Goal: Task Accomplishment & Management: Use online tool/utility

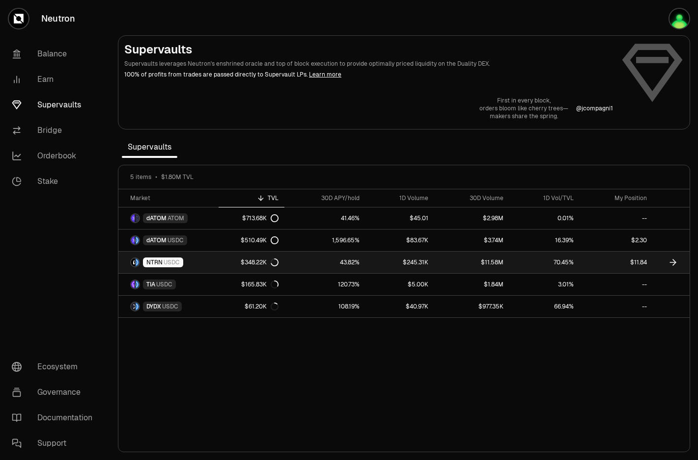
click at [594, 260] on link "$11.84" at bounding box center [615, 263] width 73 height 22
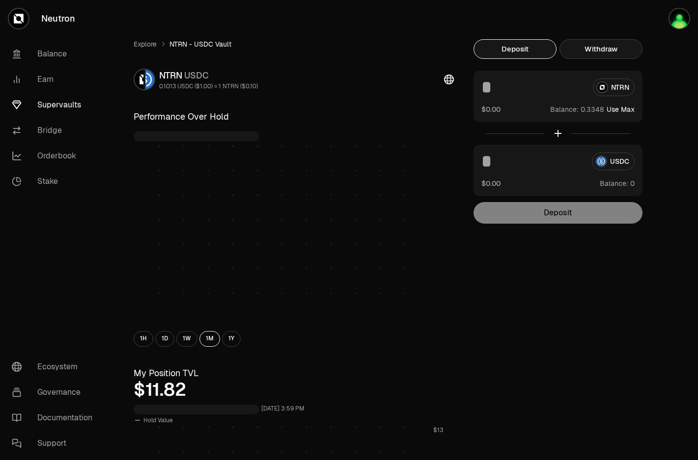
click at [616, 46] on button "Withdraw" at bounding box center [600, 49] width 83 height 20
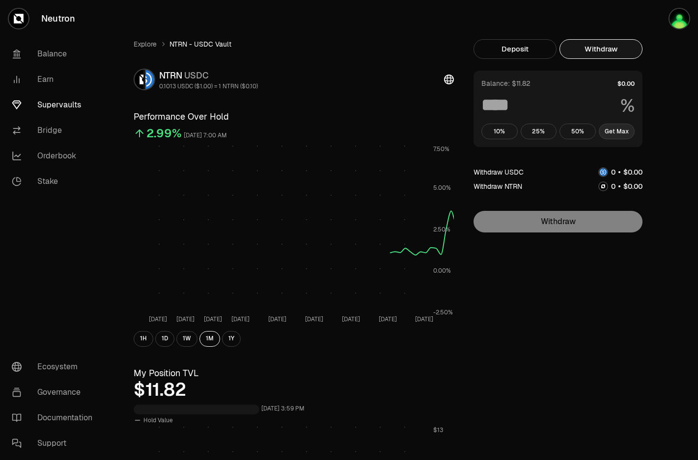
click at [617, 132] on button "Get Max" at bounding box center [616, 132] width 36 height 16
type input "***"
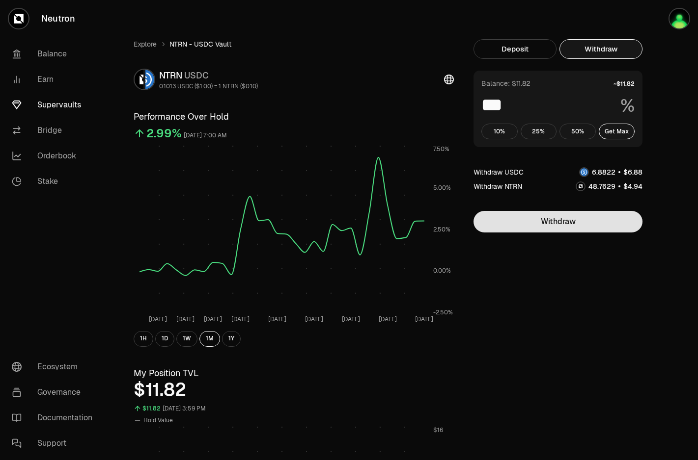
click at [568, 221] on button "Withdraw" at bounding box center [557, 222] width 169 height 22
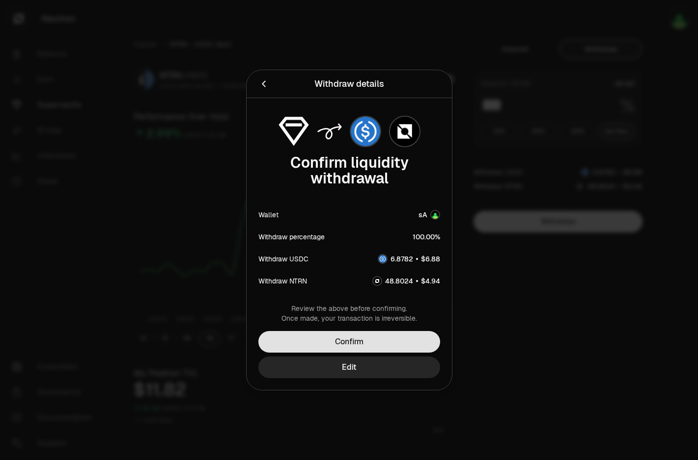
click at [375, 351] on button "Confirm" at bounding box center [349, 342] width 182 height 22
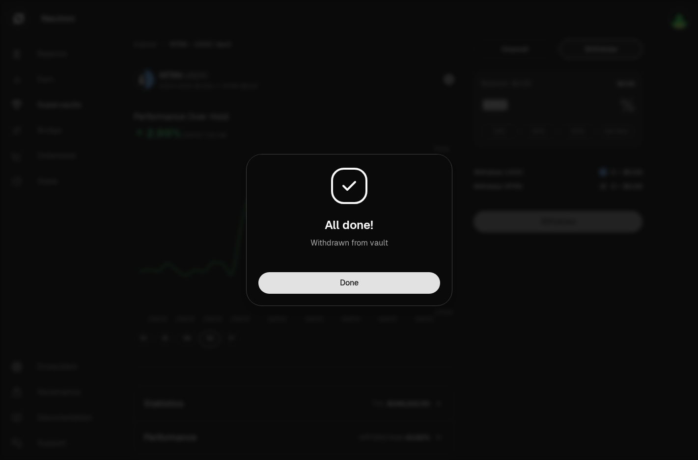
click at [378, 286] on button "Done" at bounding box center [349, 283] width 182 height 22
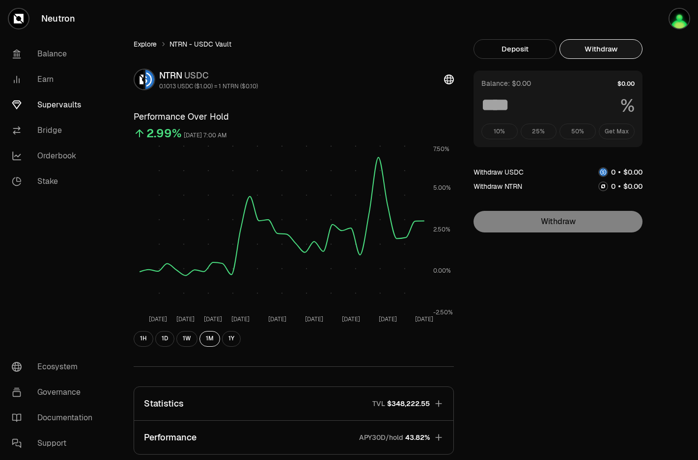
click at [138, 45] on link "Explore" at bounding box center [145, 44] width 23 height 10
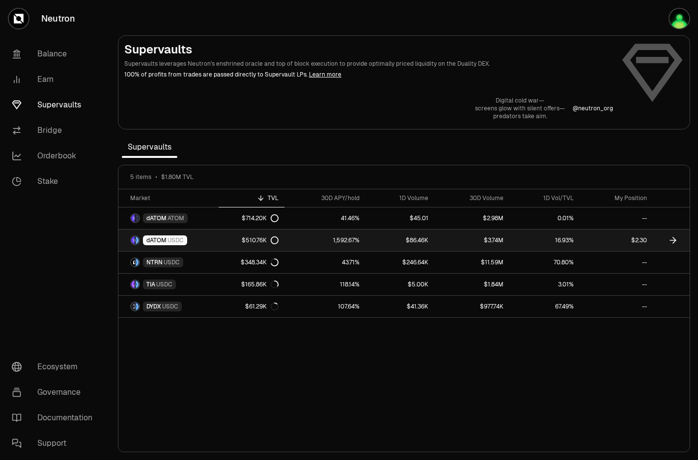
click at [601, 242] on link "$2.30" at bounding box center [615, 241] width 73 height 22
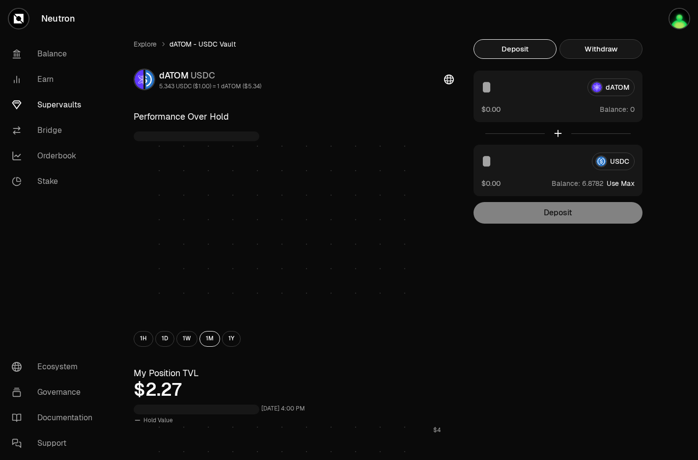
click at [617, 47] on button "Withdraw" at bounding box center [600, 49] width 83 height 20
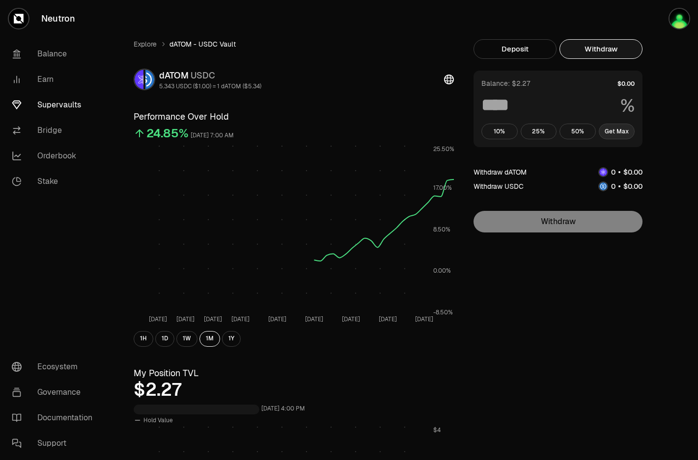
click at [625, 128] on button "Get Max" at bounding box center [616, 132] width 36 height 16
type input "***"
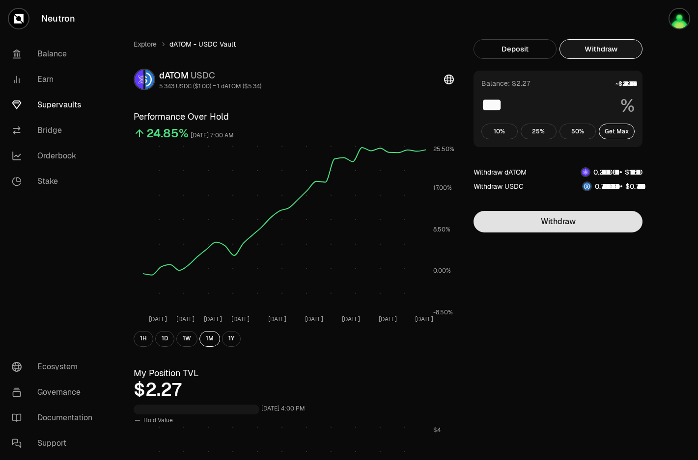
click at [576, 218] on button "Withdraw" at bounding box center [557, 222] width 169 height 22
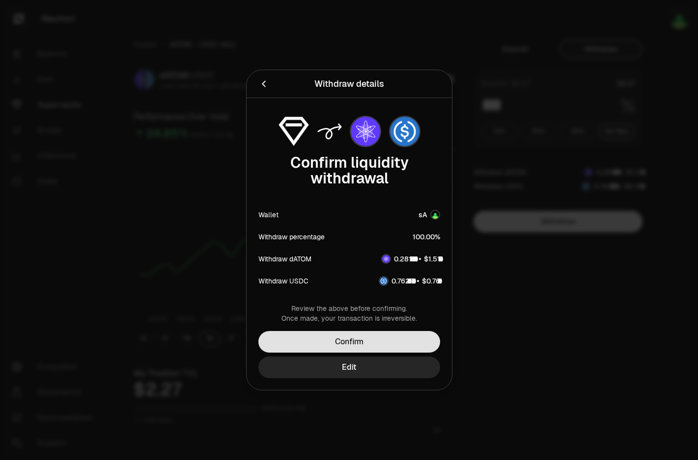
click at [422, 341] on button "Confirm" at bounding box center [349, 342] width 182 height 22
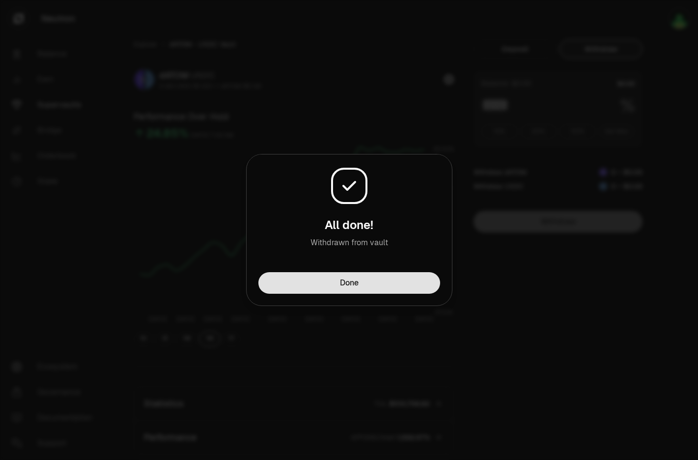
click at [405, 285] on button "Done" at bounding box center [349, 283] width 182 height 22
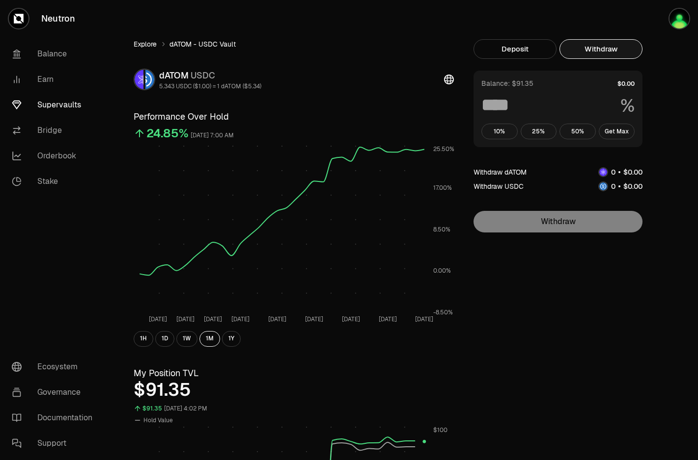
click at [150, 41] on link "Explore" at bounding box center [145, 44] width 23 height 10
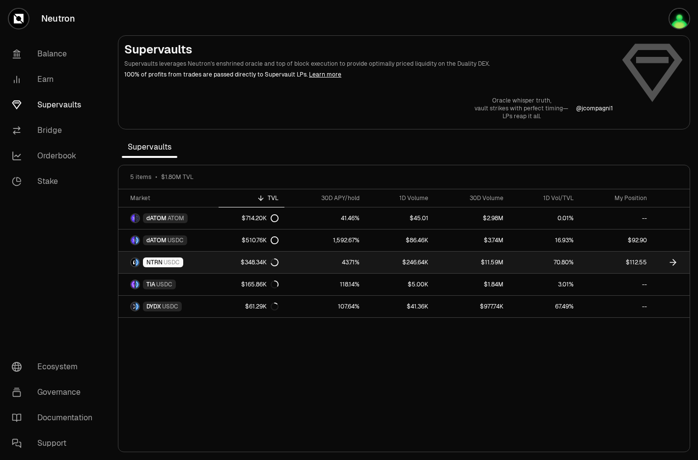
click at [630, 260] on link "$112.55" at bounding box center [615, 263] width 73 height 22
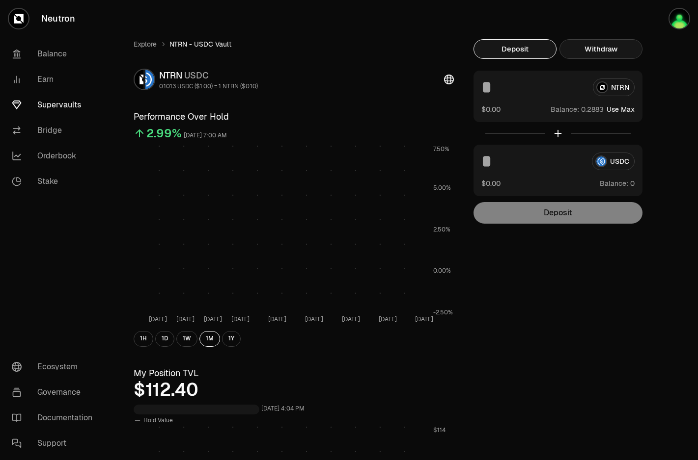
click at [616, 54] on button "Withdraw" at bounding box center [600, 49] width 83 height 20
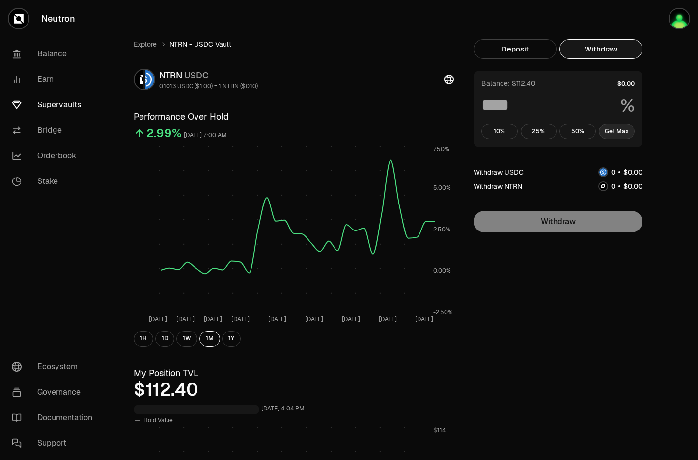
click at [617, 129] on button "Get Max" at bounding box center [616, 132] width 36 height 16
type input "***"
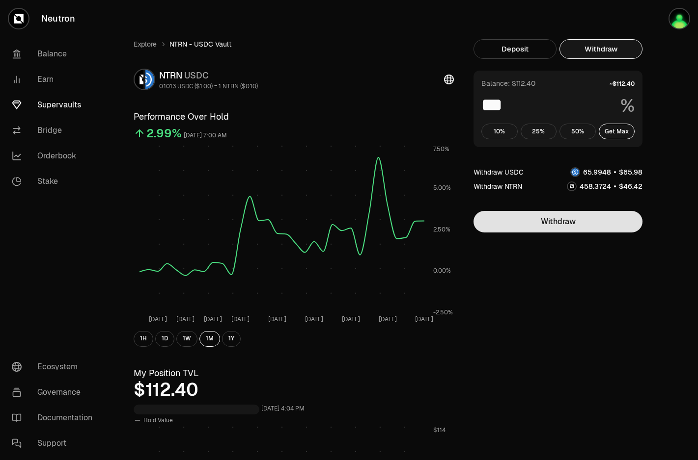
click at [565, 223] on button "Withdraw" at bounding box center [557, 222] width 169 height 22
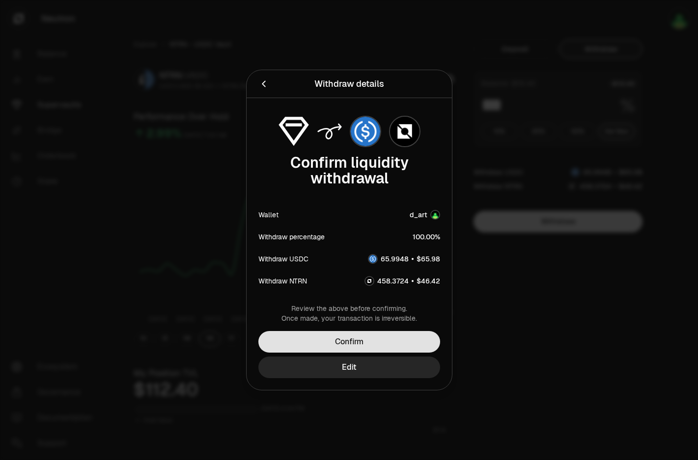
click at [399, 339] on button "Confirm" at bounding box center [349, 342] width 182 height 22
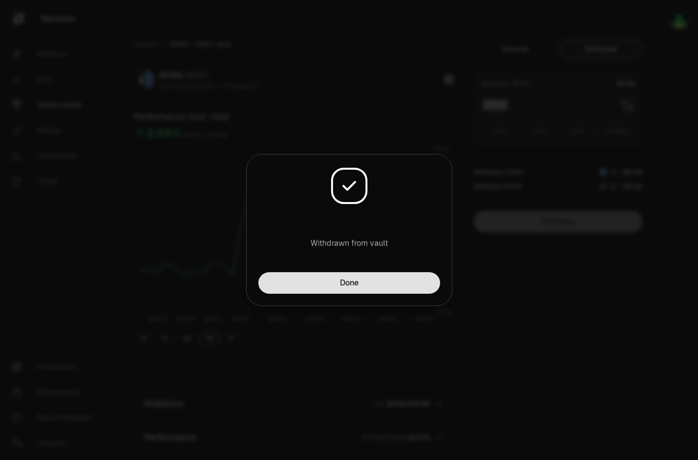
click at [400, 282] on button "Done" at bounding box center [349, 283] width 182 height 22
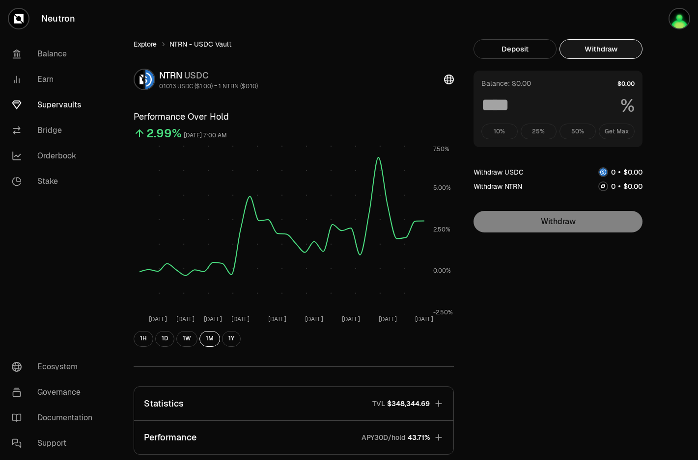
click at [147, 48] on link "Explore" at bounding box center [145, 44] width 23 height 10
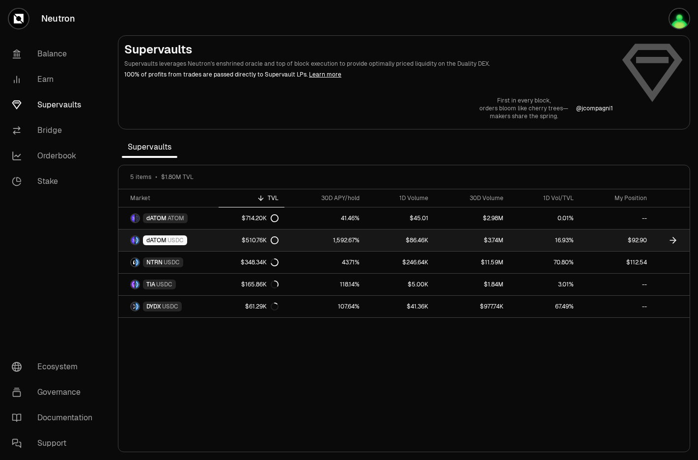
click at [640, 238] on link "$92.90" at bounding box center [615, 241] width 73 height 22
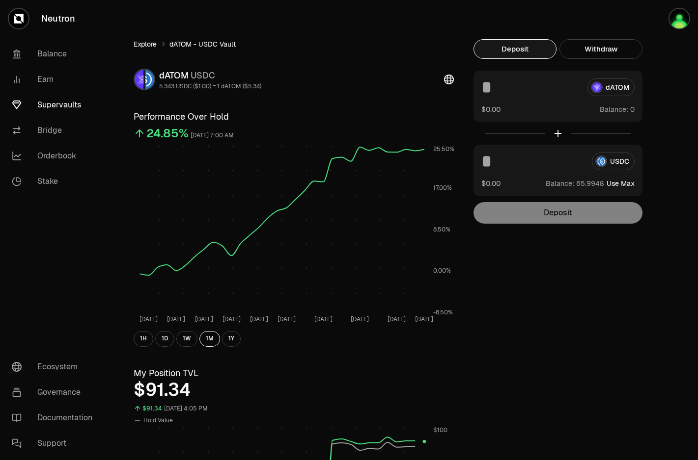
click at [147, 45] on link "Explore" at bounding box center [145, 44] width 23 height 10
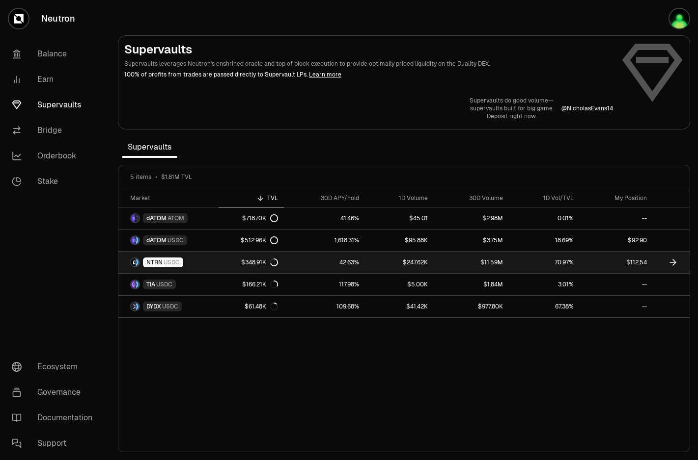
click at [600, 264] on link "$112.54" at bounding box center [615, 263] width 73 height 22
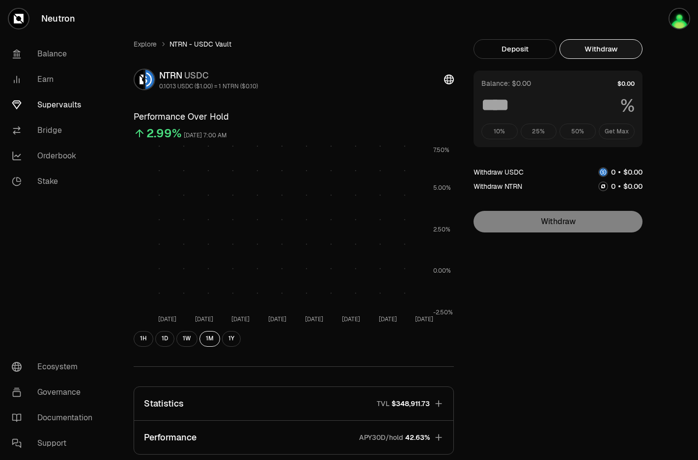
click at [616, 51] on button "Withdraw" at bounding box center [600, 49] width 83 height 20
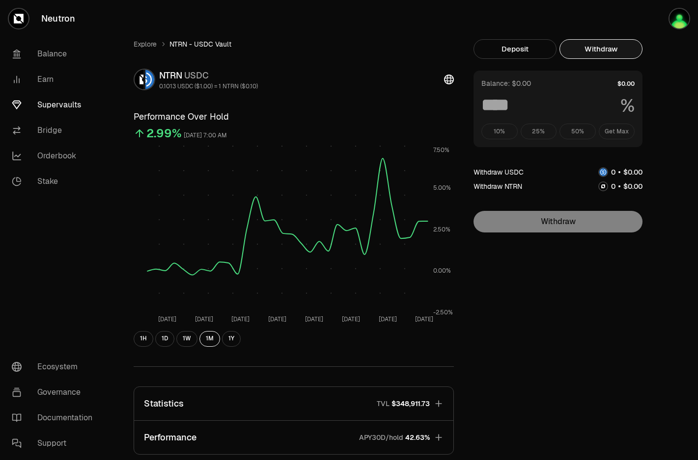
click at [624, 130] on div "10% 25% 50% Get Max" at bounding box center [557, 132] width 153 height 16
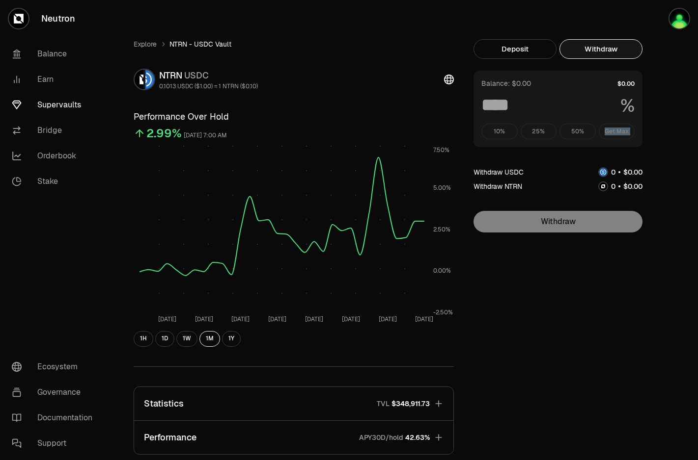
click at [624, 130] on div "10% 25% 50% Get Max" at bounding box center [557, 132] width 153 height 16
click at [143, 46] on link "Explore" at bounding box center [145, 44] width 23 height 10
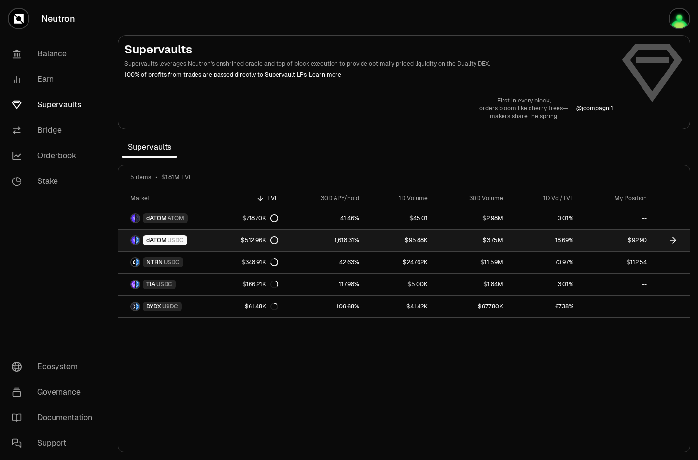
click at [530, 243] on link "18.69%" at bounding box center [544, 241] width 71 height 22
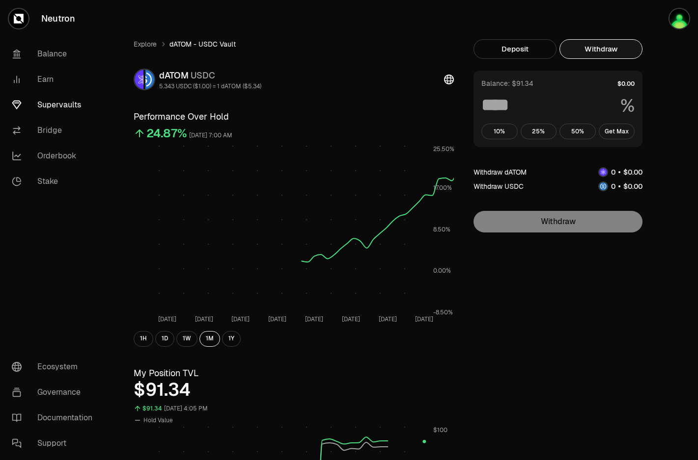
click at [608, 48] on button "Withdraw" at bounding box center [600, 49] width 83 height 20
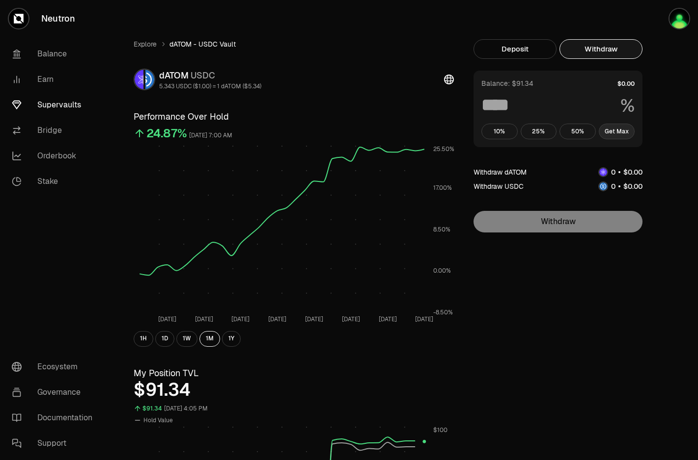
click at [622, 133] on button "Get Max" at bounding box center [616, 132] width 36 height 16
type input "***"
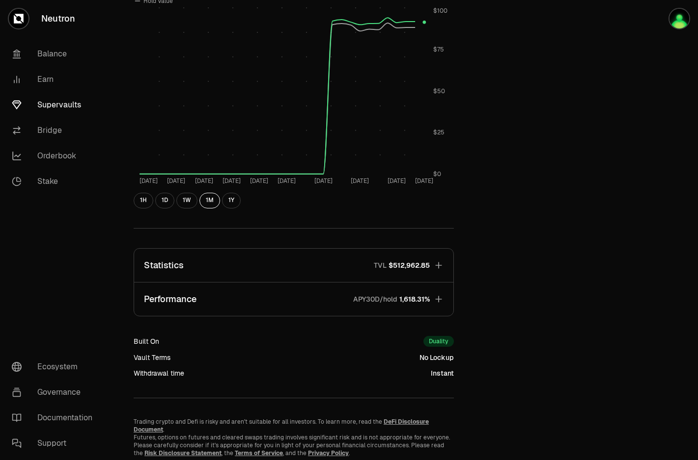
scroll to position [448, 0]
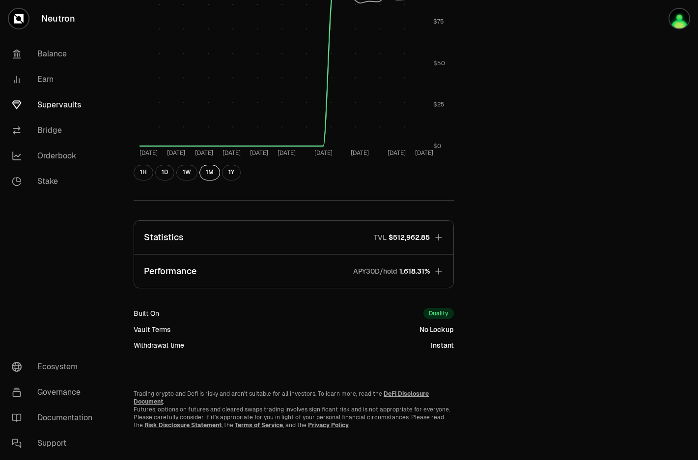
click at [432, 271] on button "Performance APY30D/hold 1,618.31%" at bounding box center [293, 271] width 319 height 33
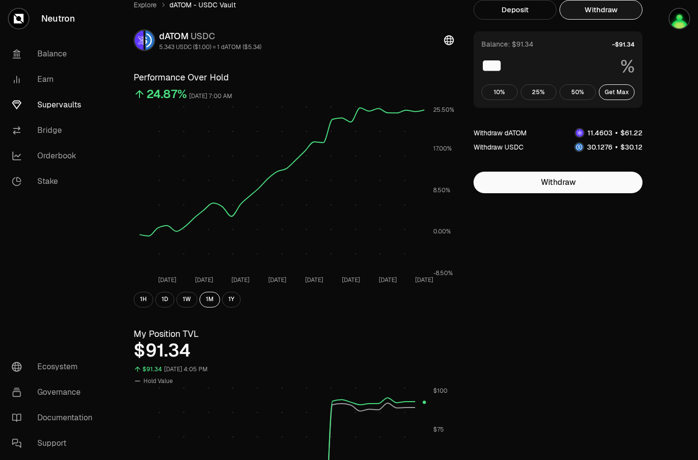
scroll to position [7, 0]
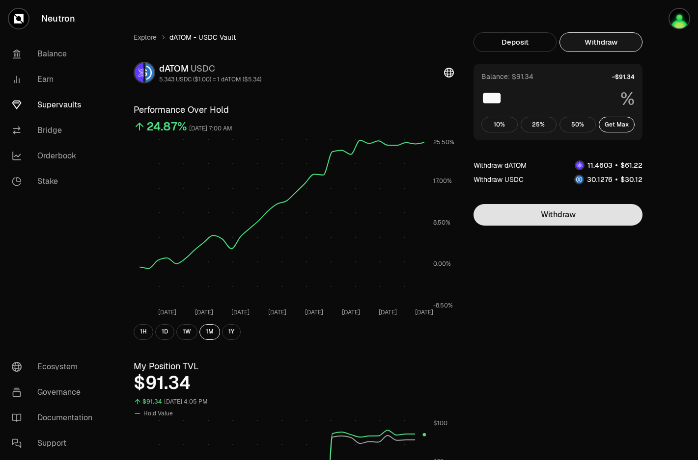
click at [591, 223] on button "Withdraw" at bounding box center [557, 215] width 169 height 22
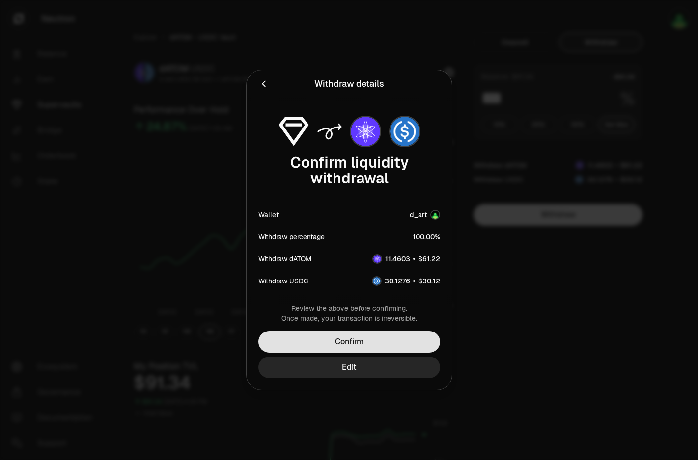
click at [413, 337] on button "Confirm" at bounding box center [349, 342] width 182 height 22
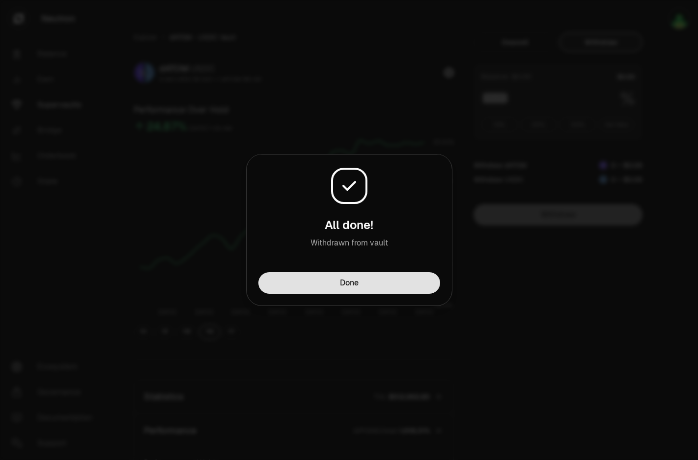
click at [406, 281] on button "Done" at bounding box center [349, 283] width 182 height 22
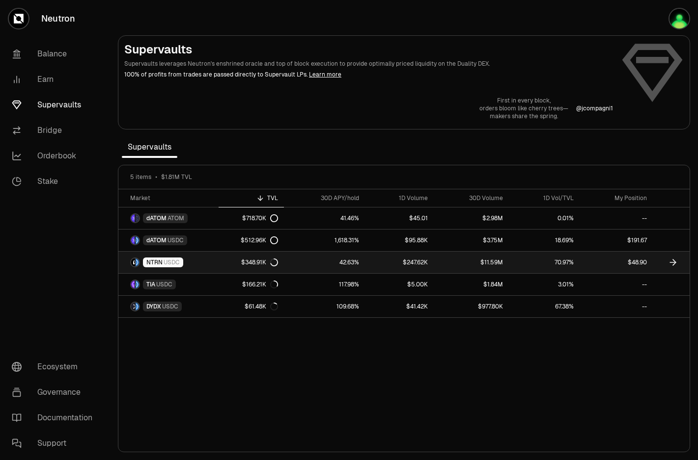
click at [624, 264] on link "$48.90" at bounding box center [615, 263] width 73 height 22
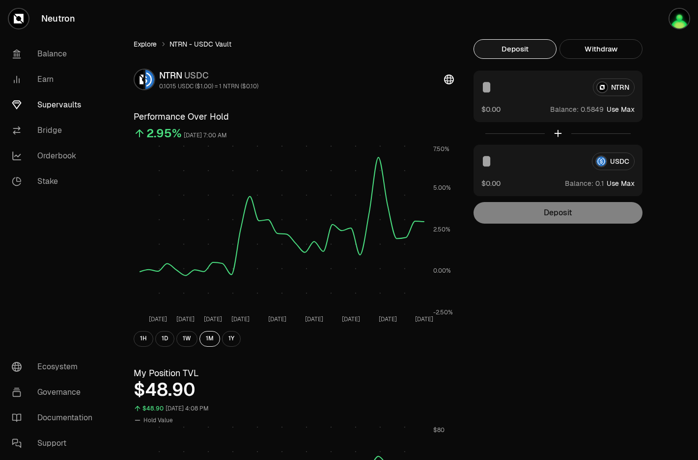
click at [145, 45] on link "Explore" at bounding box center [145, 44] width 23 height 10
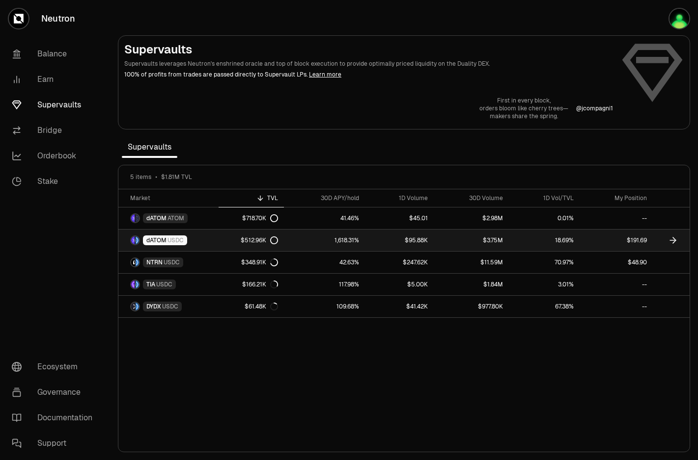
click at [324, 245] on link "1,618.31%" at bounding box center [324, 241] width 81 height 22
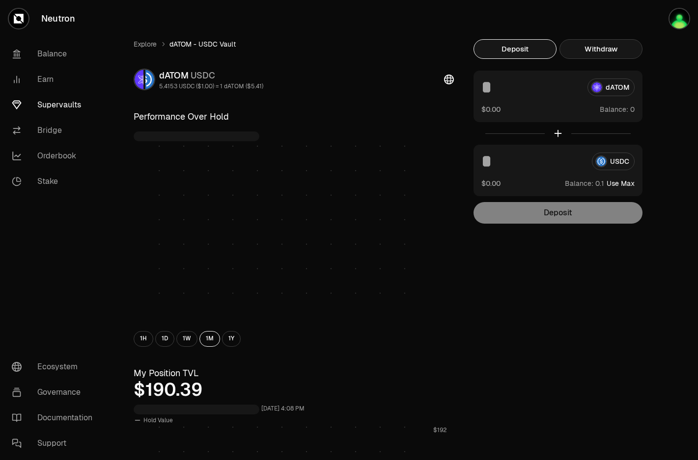
click at [614, 49] on button "Withdraw" at bounding box center [600, 49] width 83 height 20
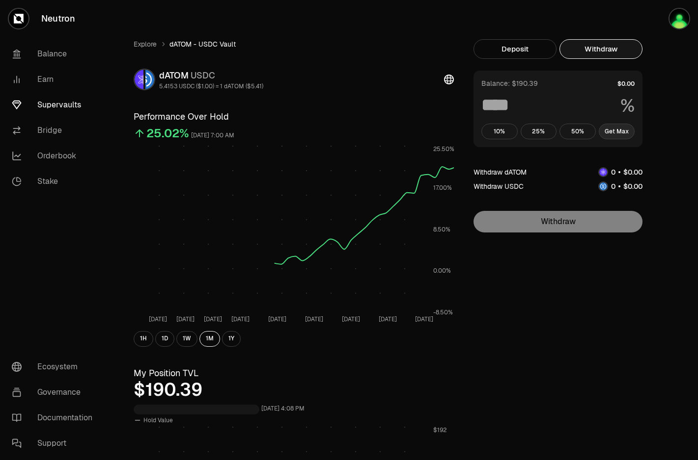
click at [622, 127] on button "Get Max" at bounding box center [616, 132] width 36 height 16
type input "***"
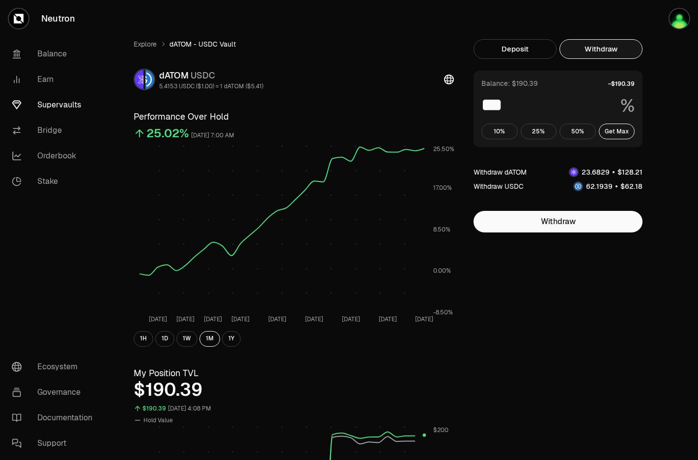
click at [157, 48] on ol "Explore dATOM - USDC Vault" at bounding box center [294, 44] width 320 height 10
click at [154, 47] on link "Explore" at bounding box center [145, 44] width 23 height 10
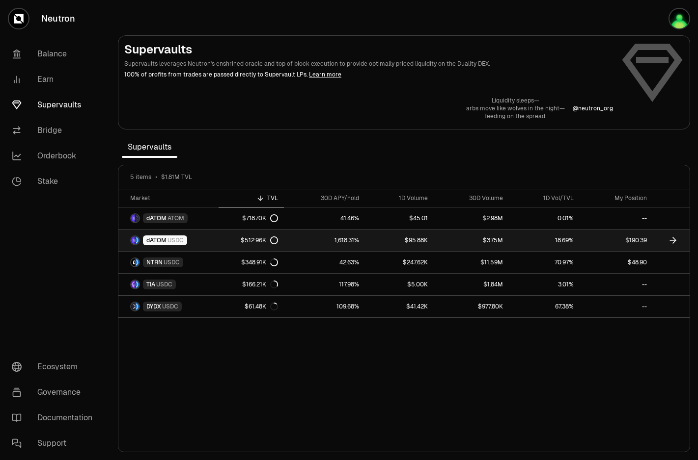
click at [609, 241] on link "$190.39" at bounding box center [615, 241] width 73 height 22
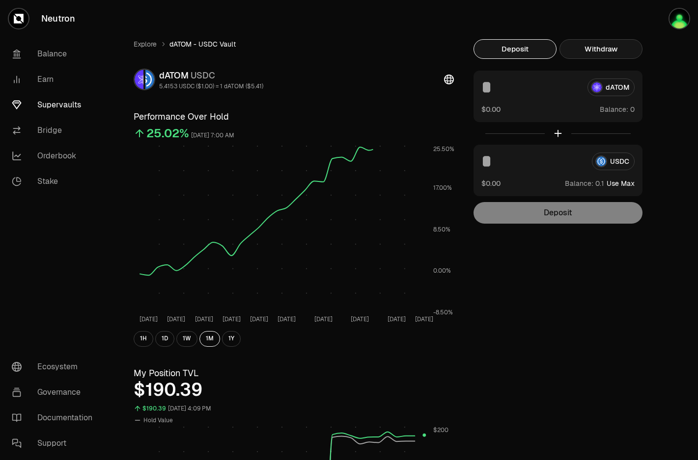
click at [614, 46] on button "Withdraw" at bounding box center [600, 49] width 83 height 20
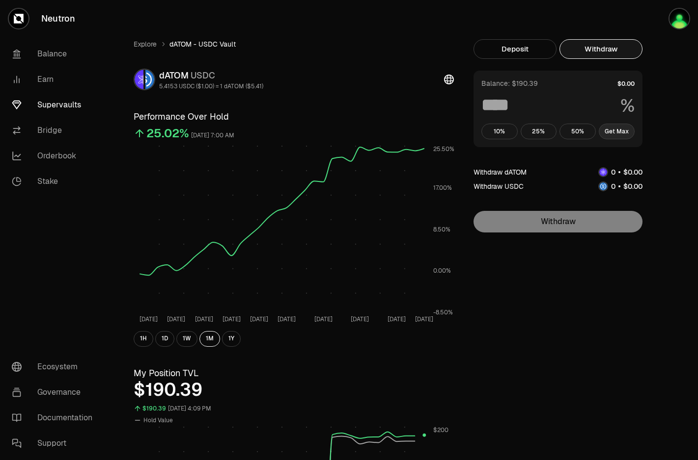
click at [621, 131] on button "Get Max" at bounding box center [616, 132] width 36 height 16
type input "***"
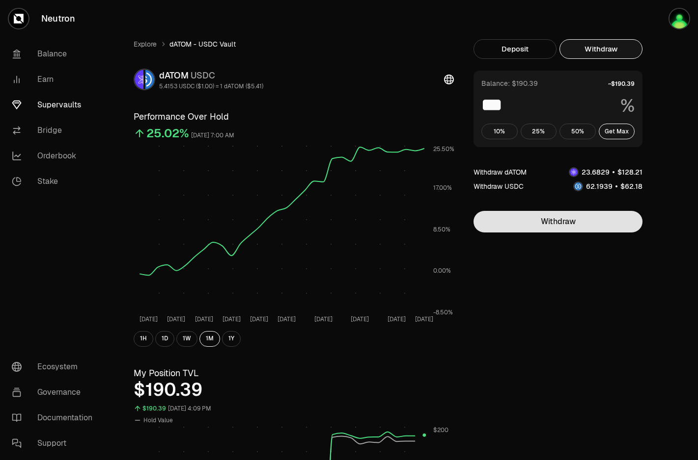
click at [583, 215] on button "Withdraw" at bounding box center [557, 222] width 169 height 22
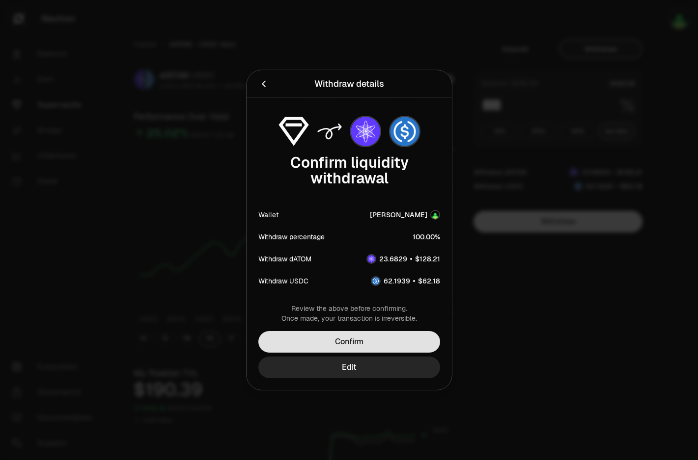
click at [413, 349] on button "Confirm" at bounding box center [349, 342] width 182 height 22
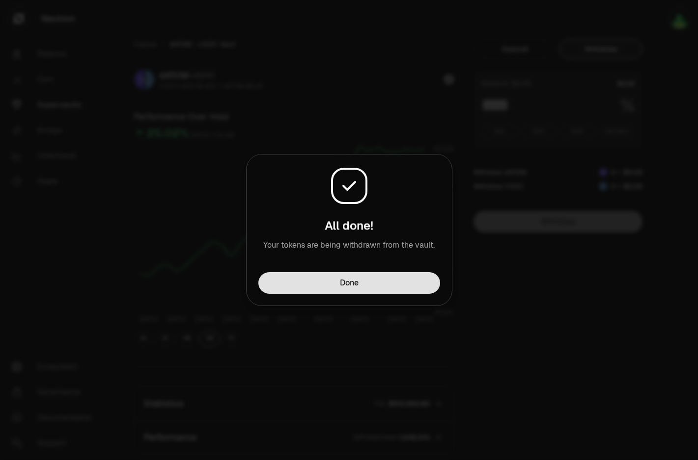
click at [383, 290] on button "Done" at bounding box center [349, 283] width 182 height 22
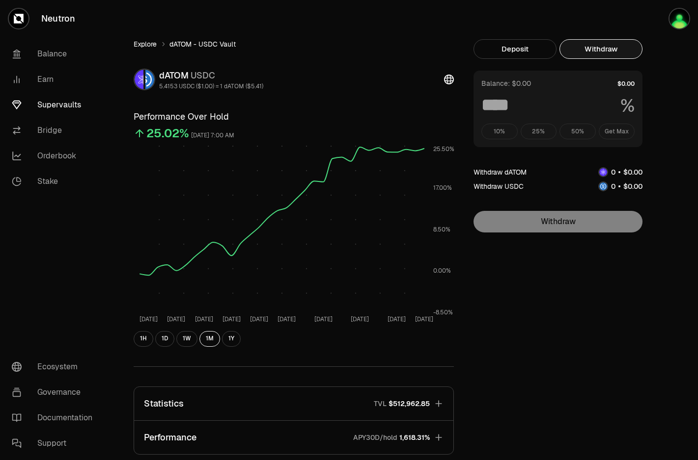
click at [145, 45] on link "Explore" at bounding box center [145, 44] width 23 height 10
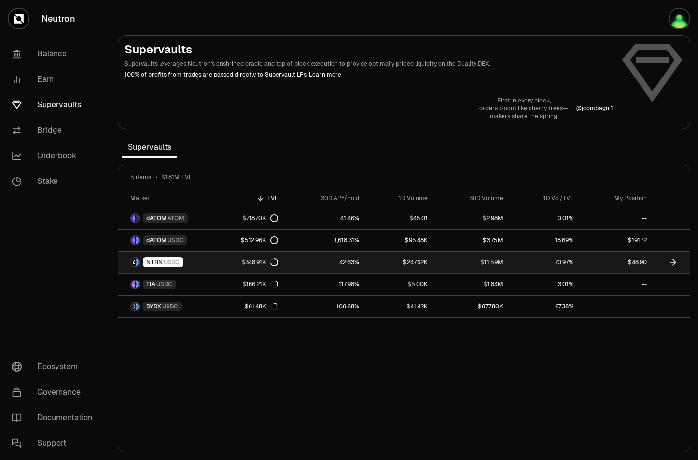
click at [599, 265] on link "$48.90" at bounding box center [615, 263] width 73 height 22
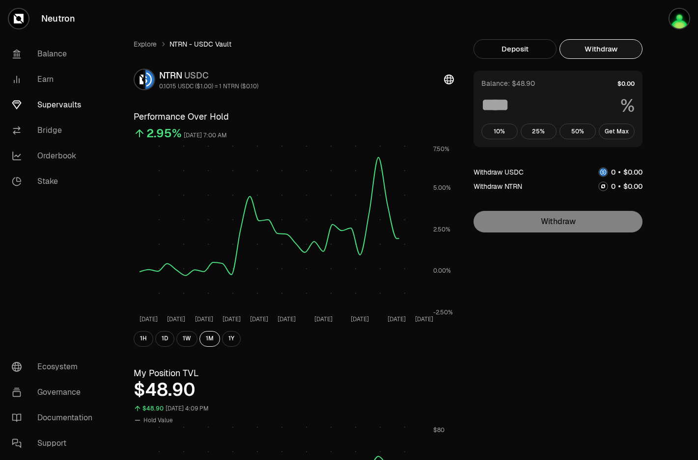
click at [608, 50] on button "Withdraw" at bounding box center [600, 49] width 83 height 20
click at [620, 137] on button "Get Max" at bounding box center [616, 132] width 36 height 16
type input "***"
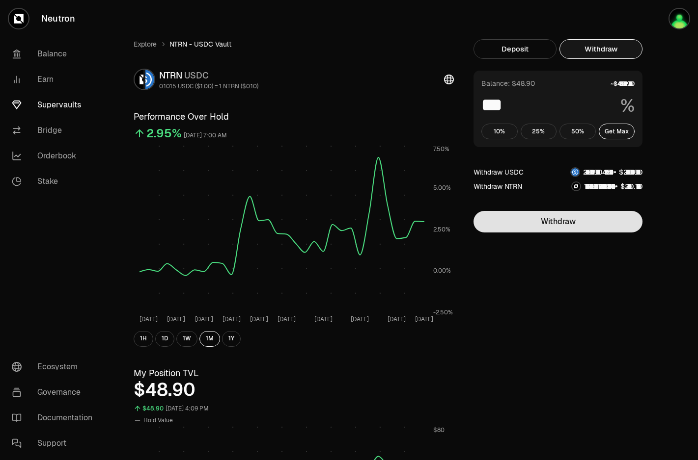
click at [580, 221] on button "Withdraw" at bounding box center [557, 222] width 169 height 22
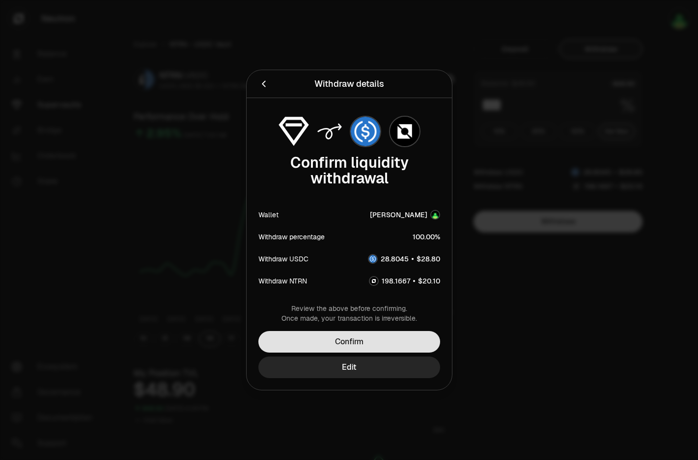
click at [400, 346] on button "Confirm" at bounding box center [349, 342] width 182 height 22
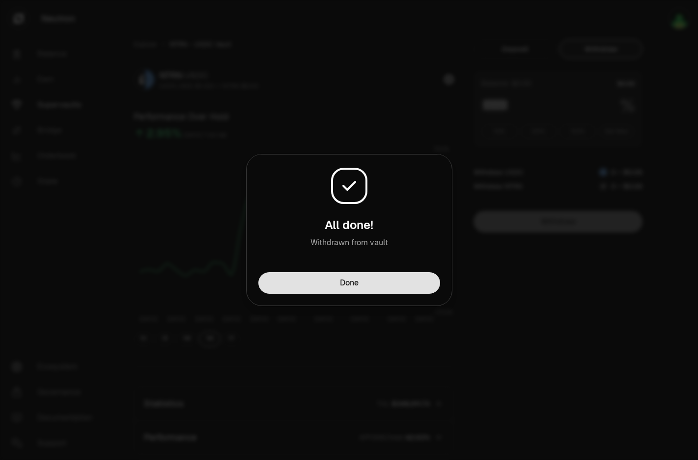
click at [399, 290] on button "Done" at bounding box center [349, 283] width 182 height 22
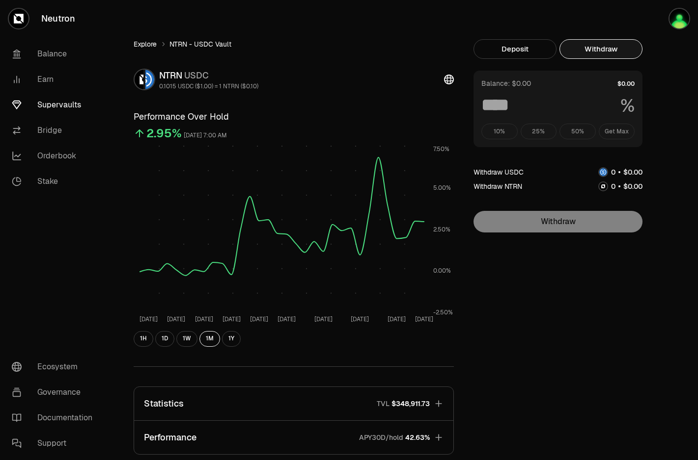
click at [149, 46] on link "Explore" at bounding box center [145, 44] width 23 height 10
